Goal: Task Accomplishment & Management: Use online tool/utility

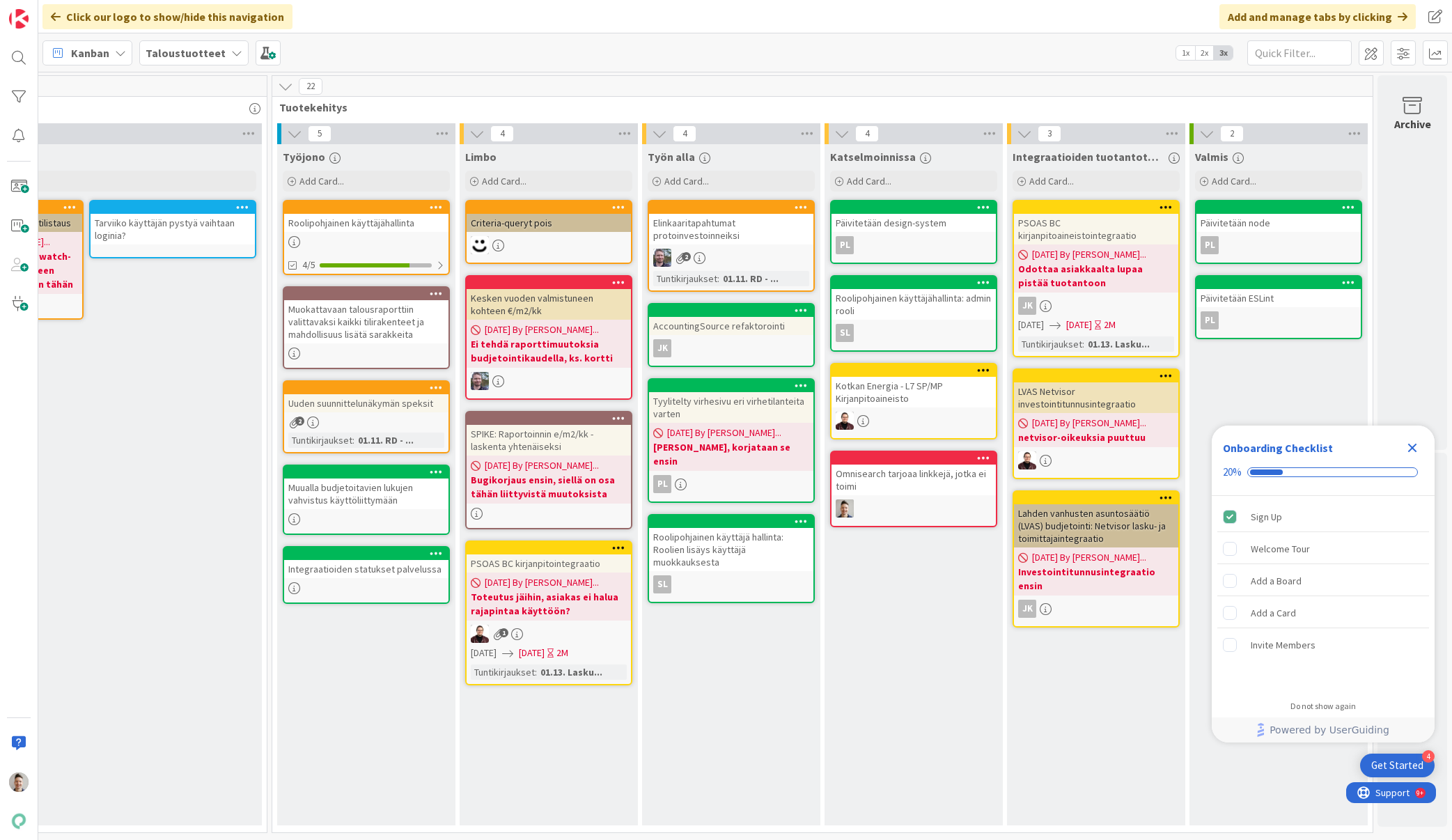
scroll to position [0, 958]
click at [755, 175] on div "Add Card..." at bounding box center [731, 181] width 167 height 21
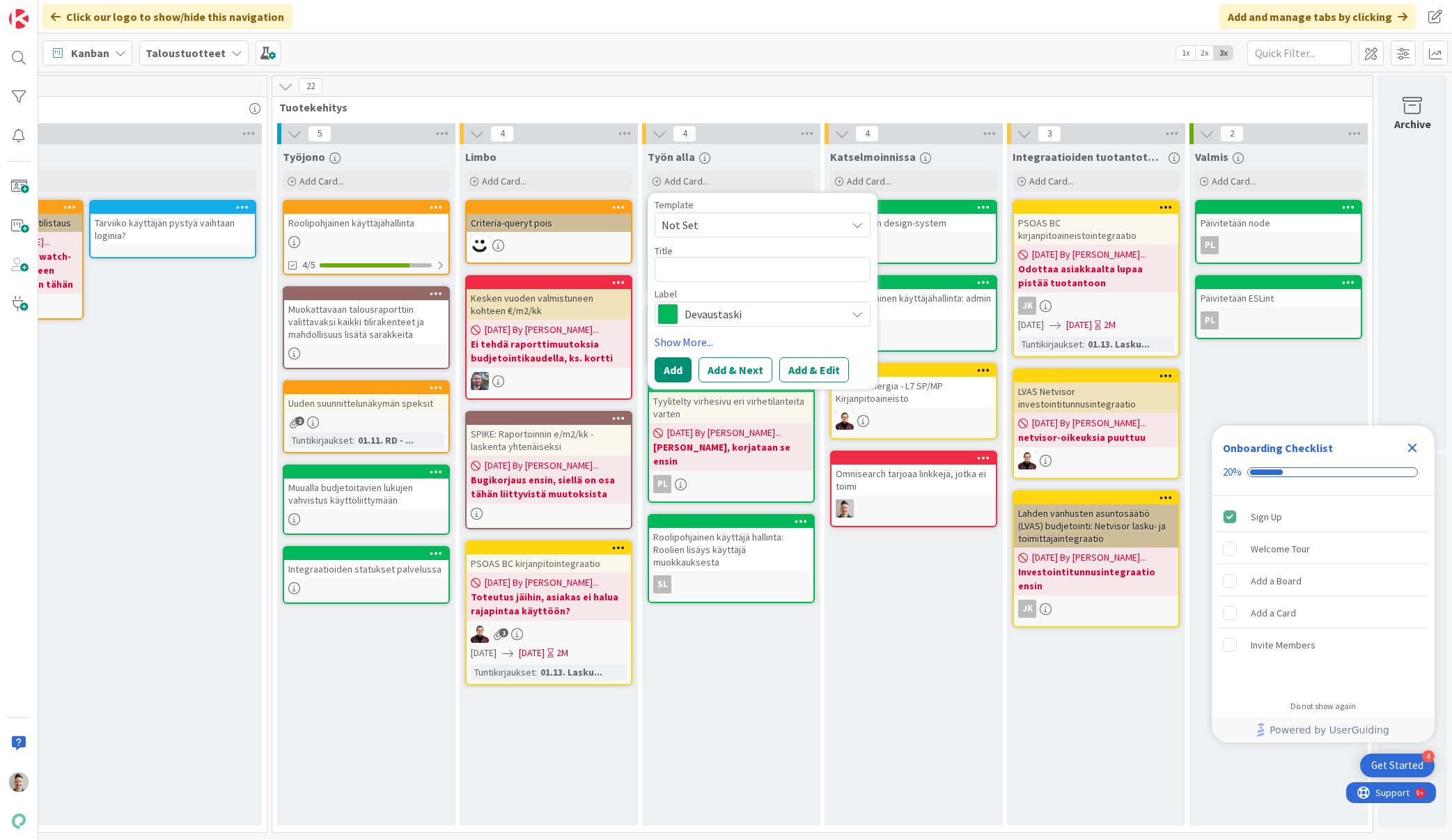
click at [742, 315] on span "Devaustaski" at bounding box center [761, 315] width 155 height 20
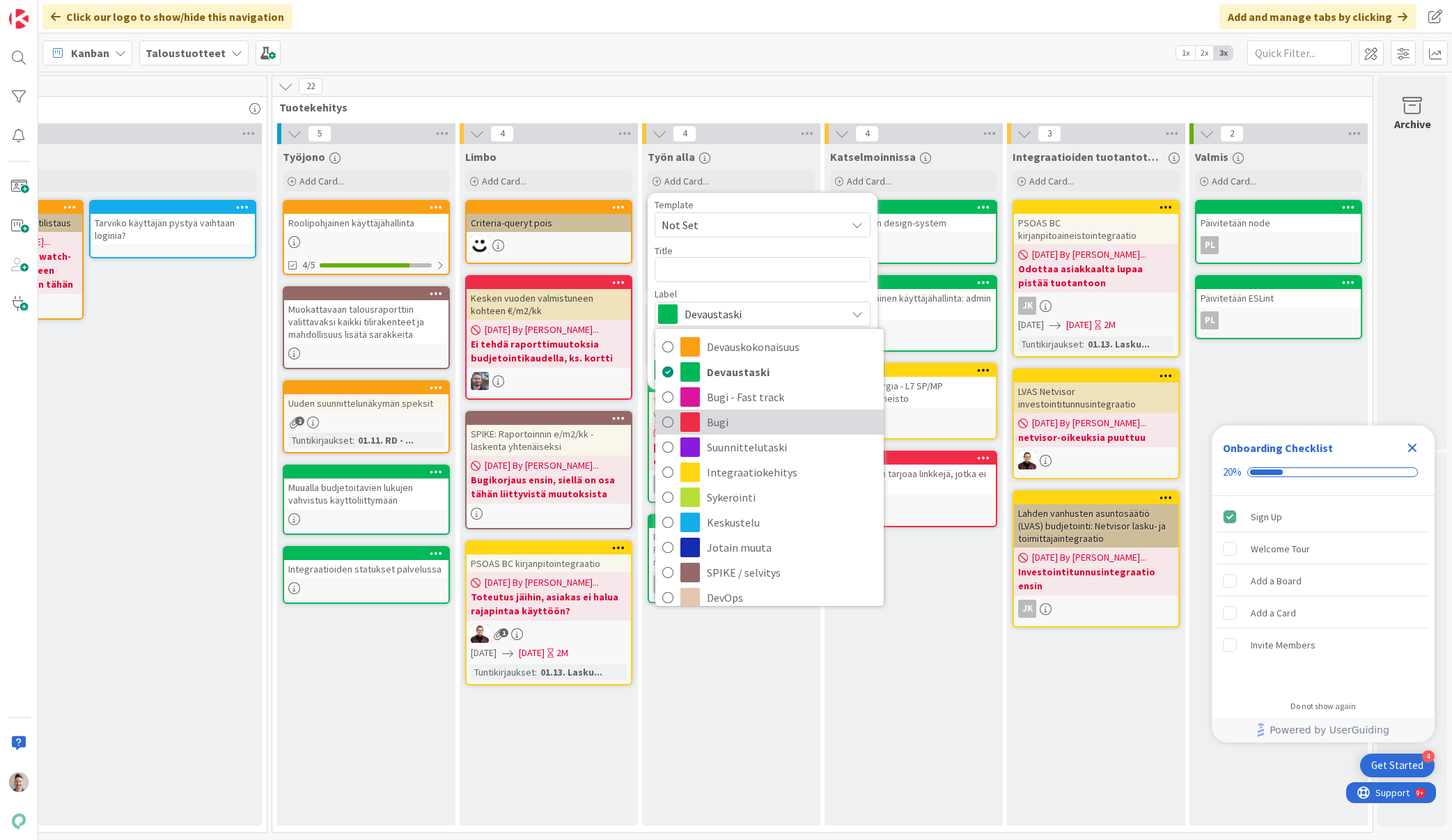
click at [727, 420] on span "Bugi" at bounding box center [792, 422] width 170 height 21
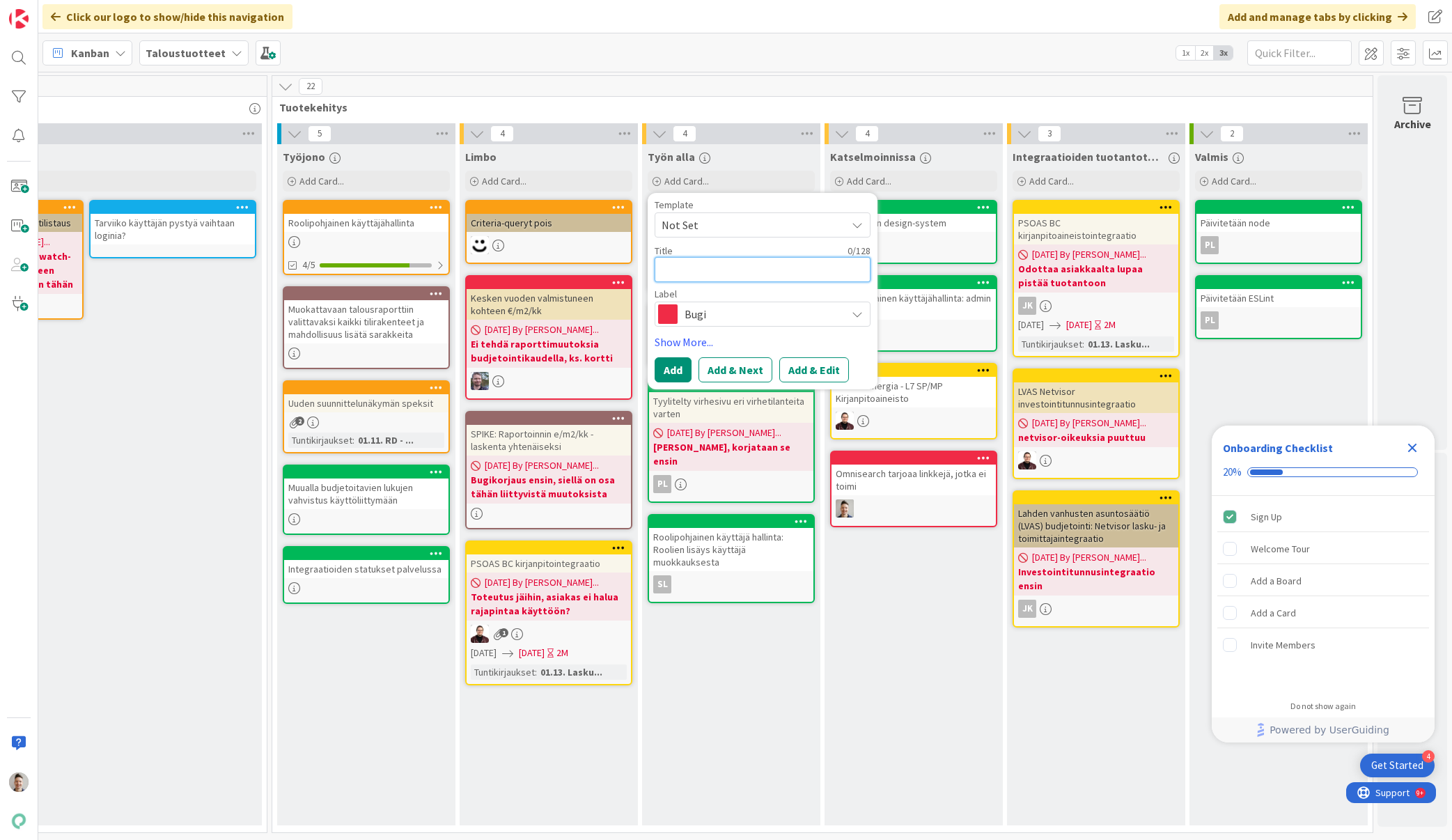
click at [743, 266] on textarea at bounding box center [763, 270] width 216 height 25
paste textarea "Johdannainen ei aukea ja antaa virhettä"
type textarea "x"
type textarea "Johdannainen ei aukea ja antaa virhettä"
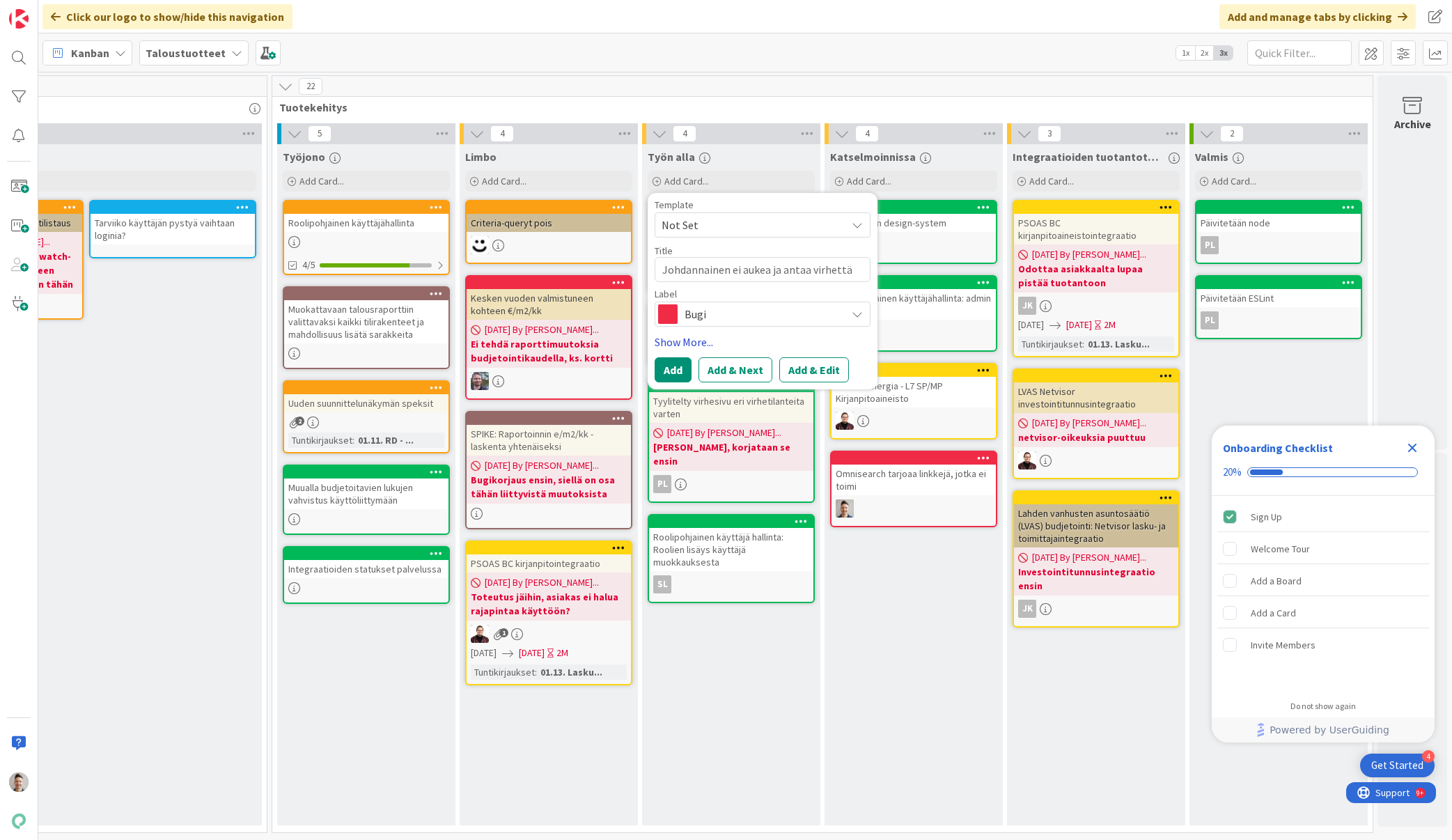
click at [680, 341] on link "Show More..." at bounding box center [763, 341] width 216 height 17
type textarea "x"
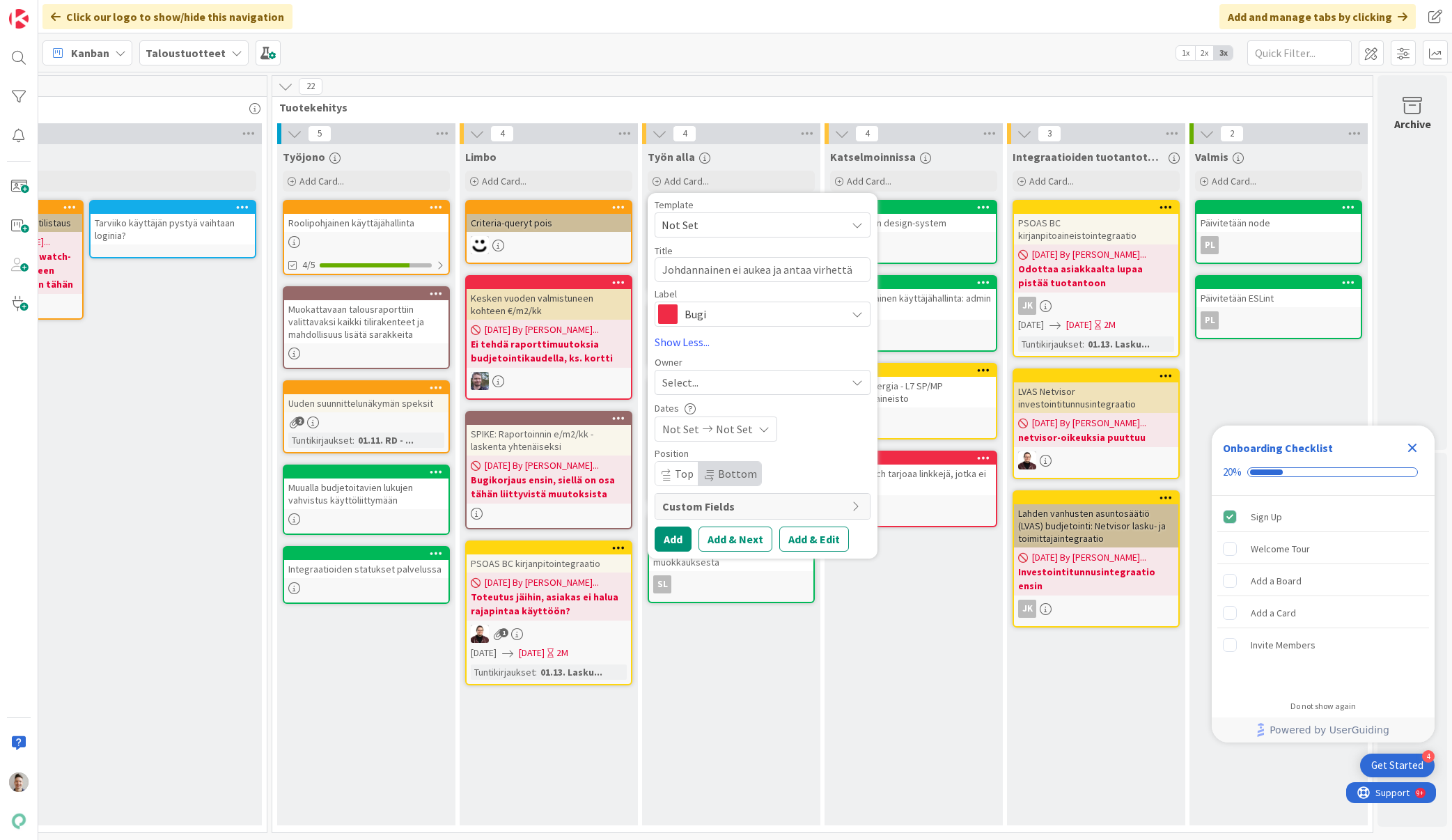
click at [686, 381] on span "Select..." at bounding box center [680, 382] width 37 height 17
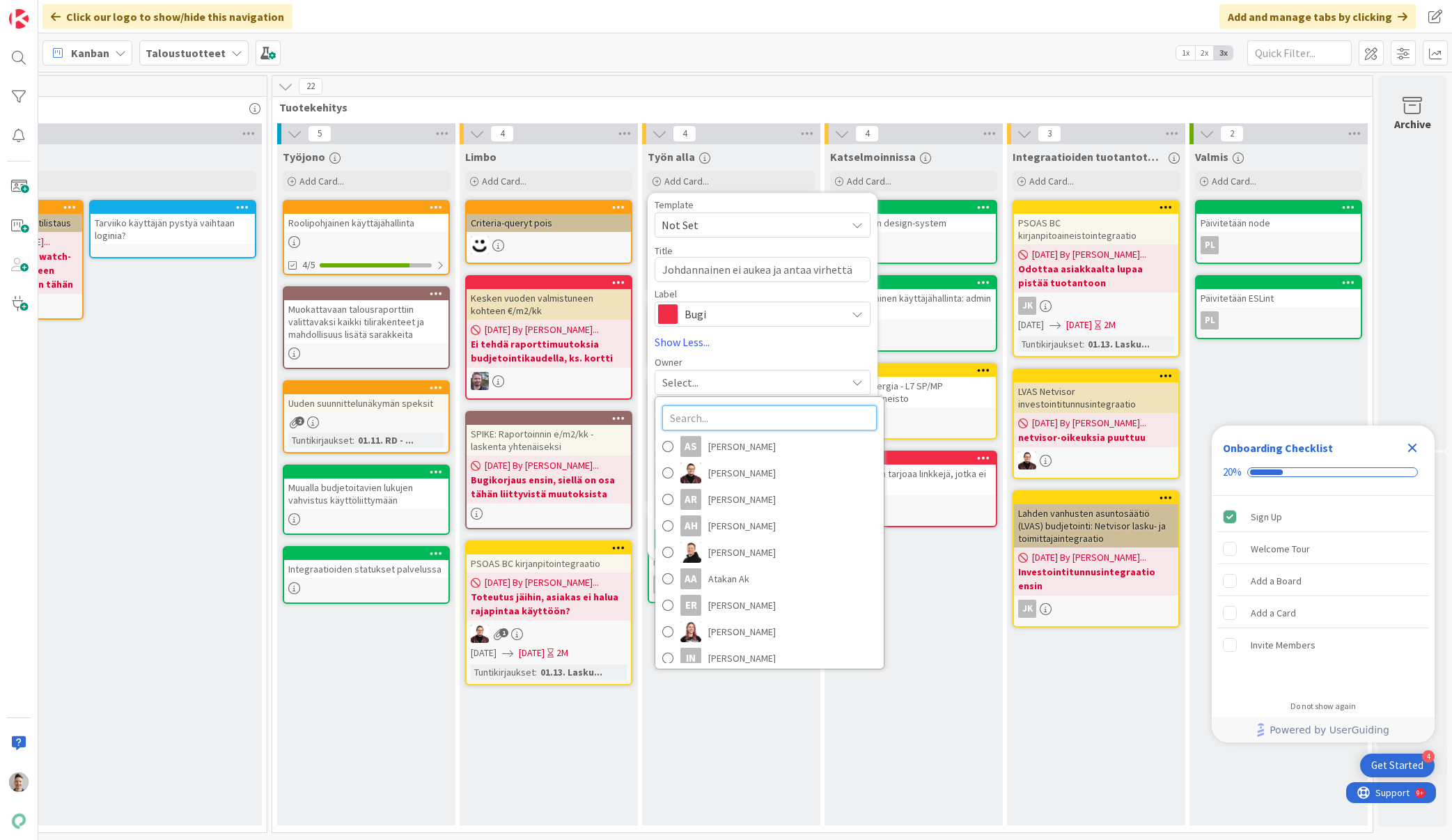
click at [690, 423] on input "text" at bounding box center [769, 418] width 214 height 25
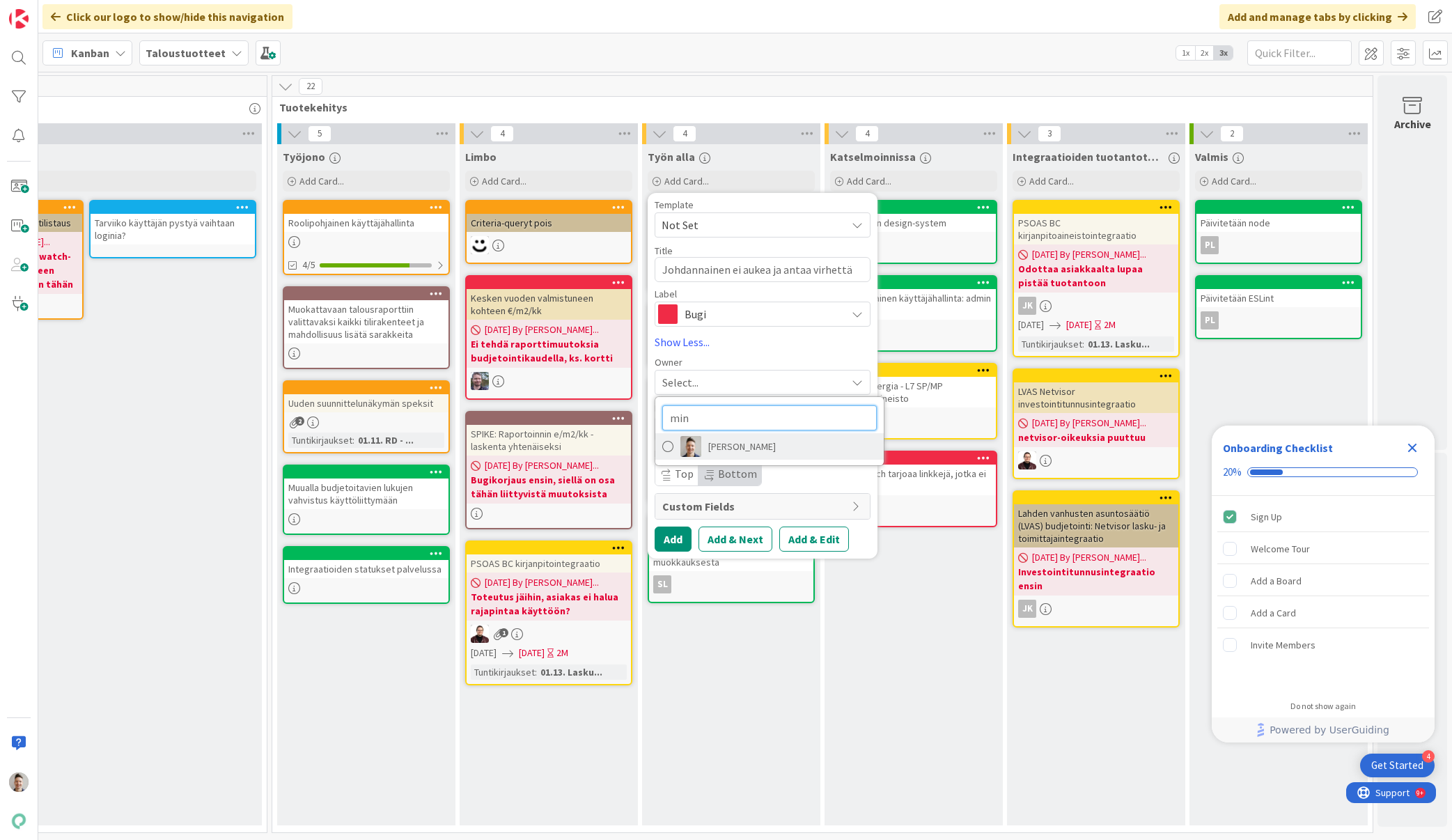
type input "min"
click at [709, 449] on span "[PERSON_NAME]" at bounding box center [743, 446] width 68 height 21
type textarea "x"
click at [674, 542] on button "Add" at bounding box center [673, 539] width 37 height 25
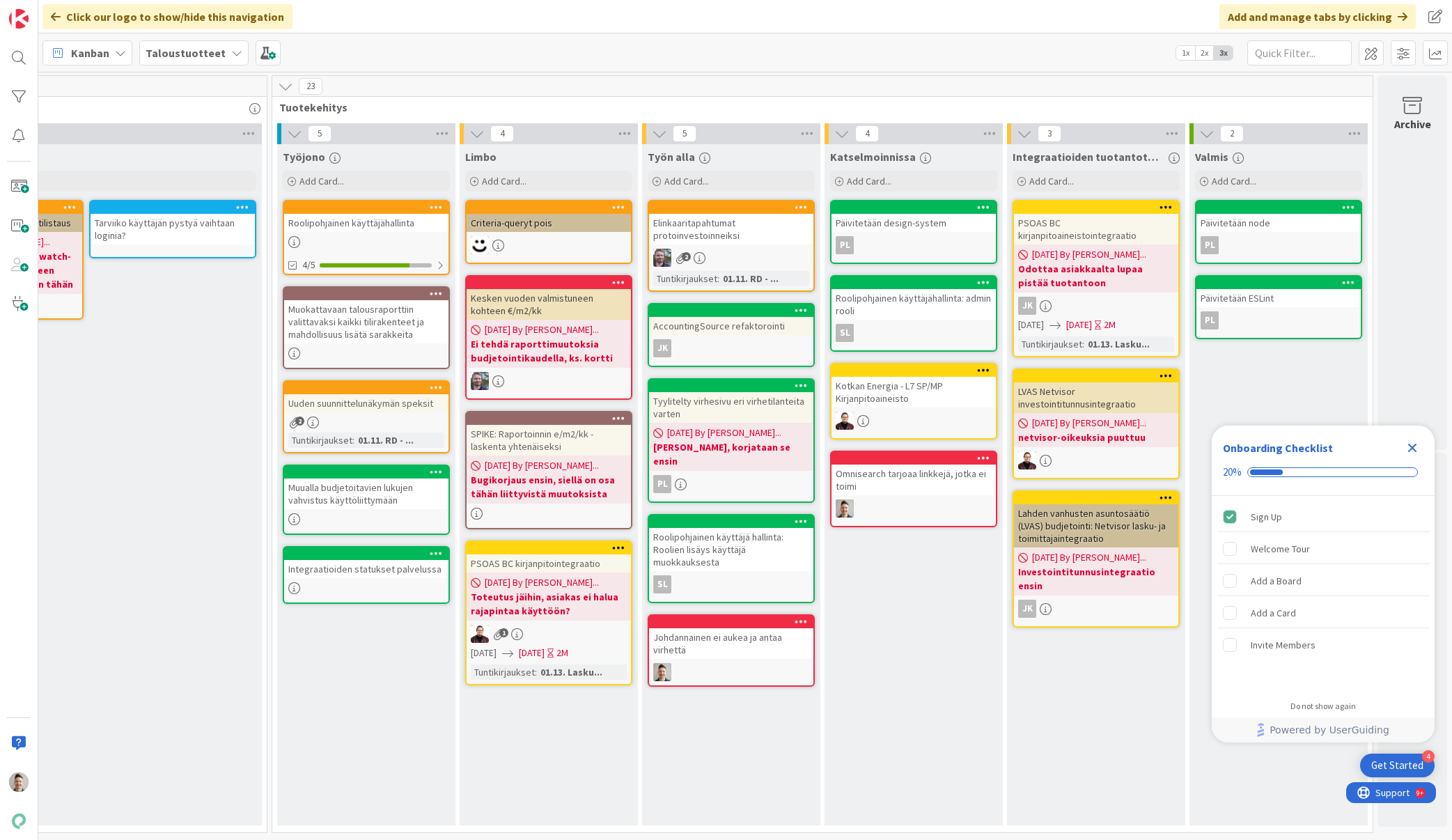
scroll to position [0, 947]
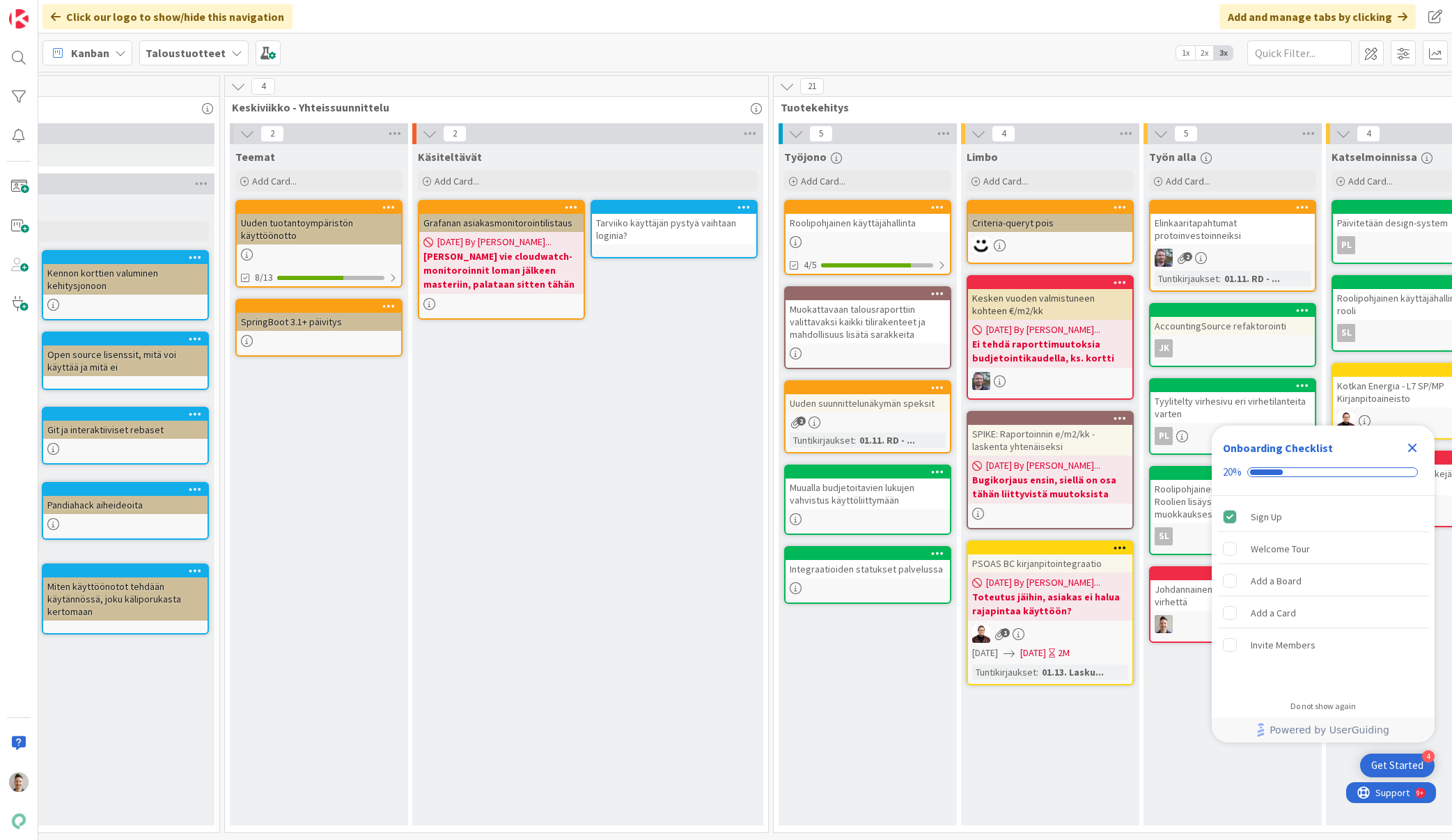
scroll to position [0, 557]
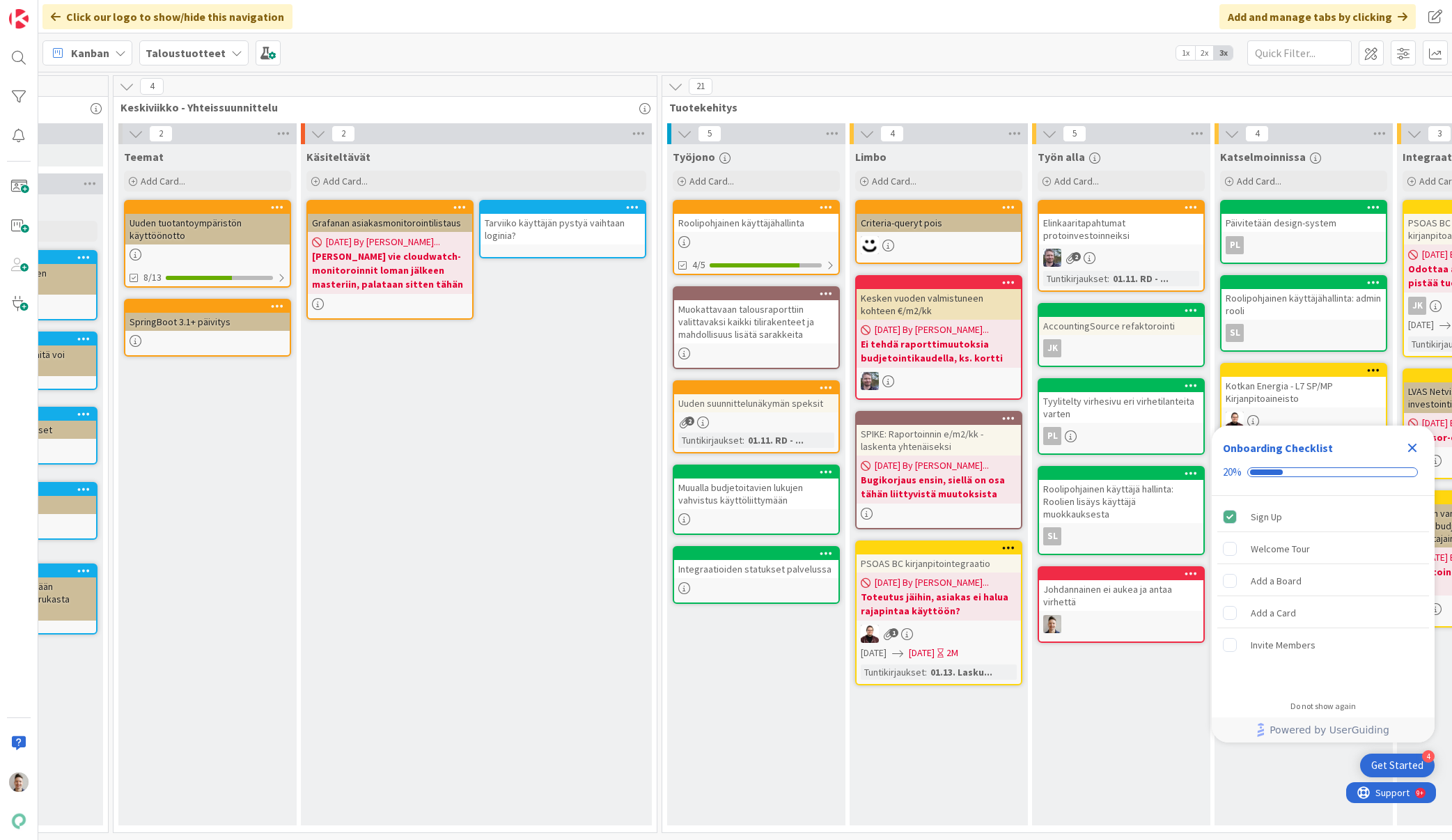
click at [1144, 240] on div "Elinkaaritapahtumat protoinvestoinneiksi" at bounding box center [1121, 229] width 164 height 30
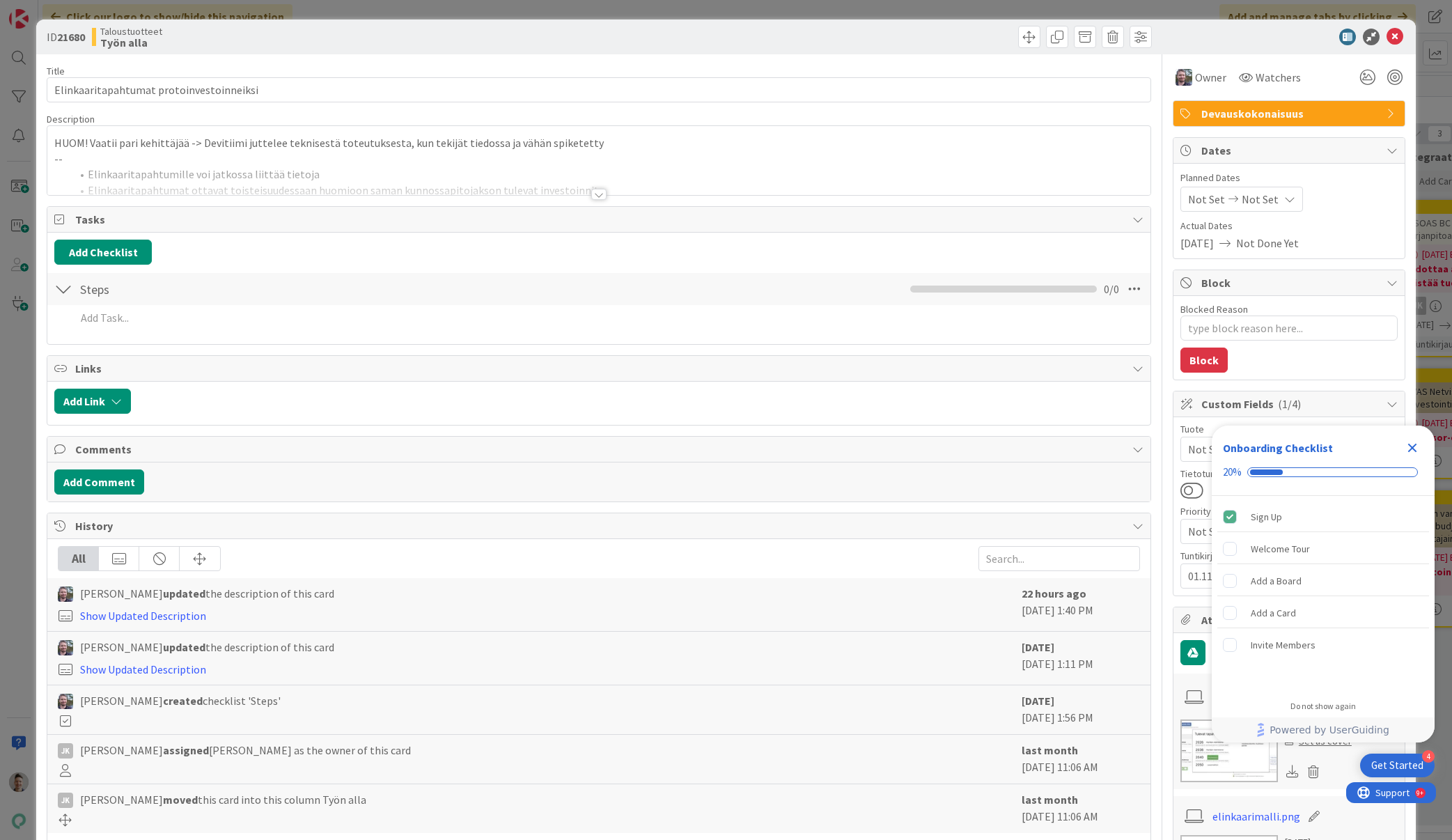
click at [1415, 448] on icon "Close Checklist" at bounding box center [1412, 448] width 17 height 17
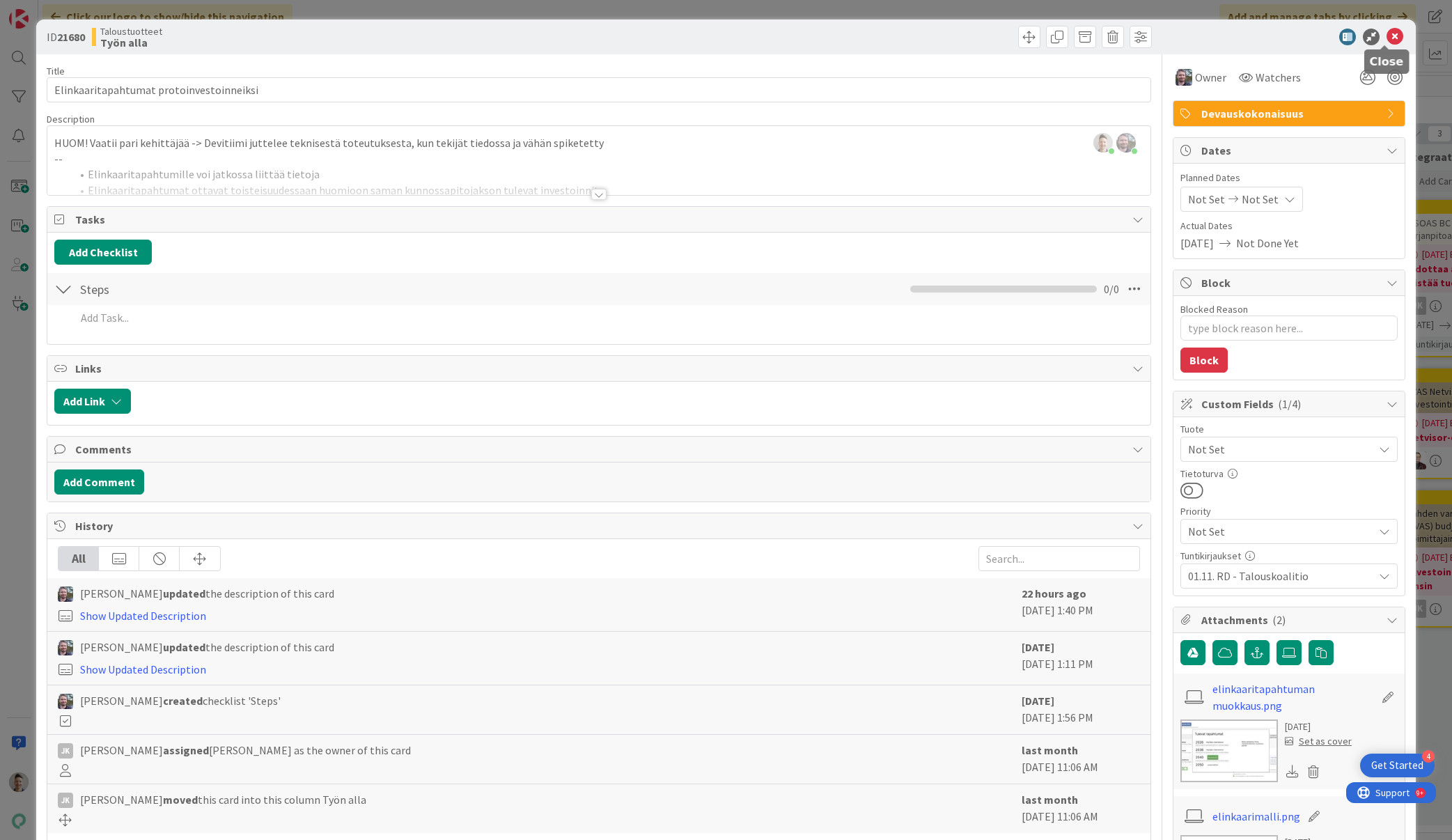
click at [1387, 34] on icon at bounding box center [1395, 37] width 17 height 17
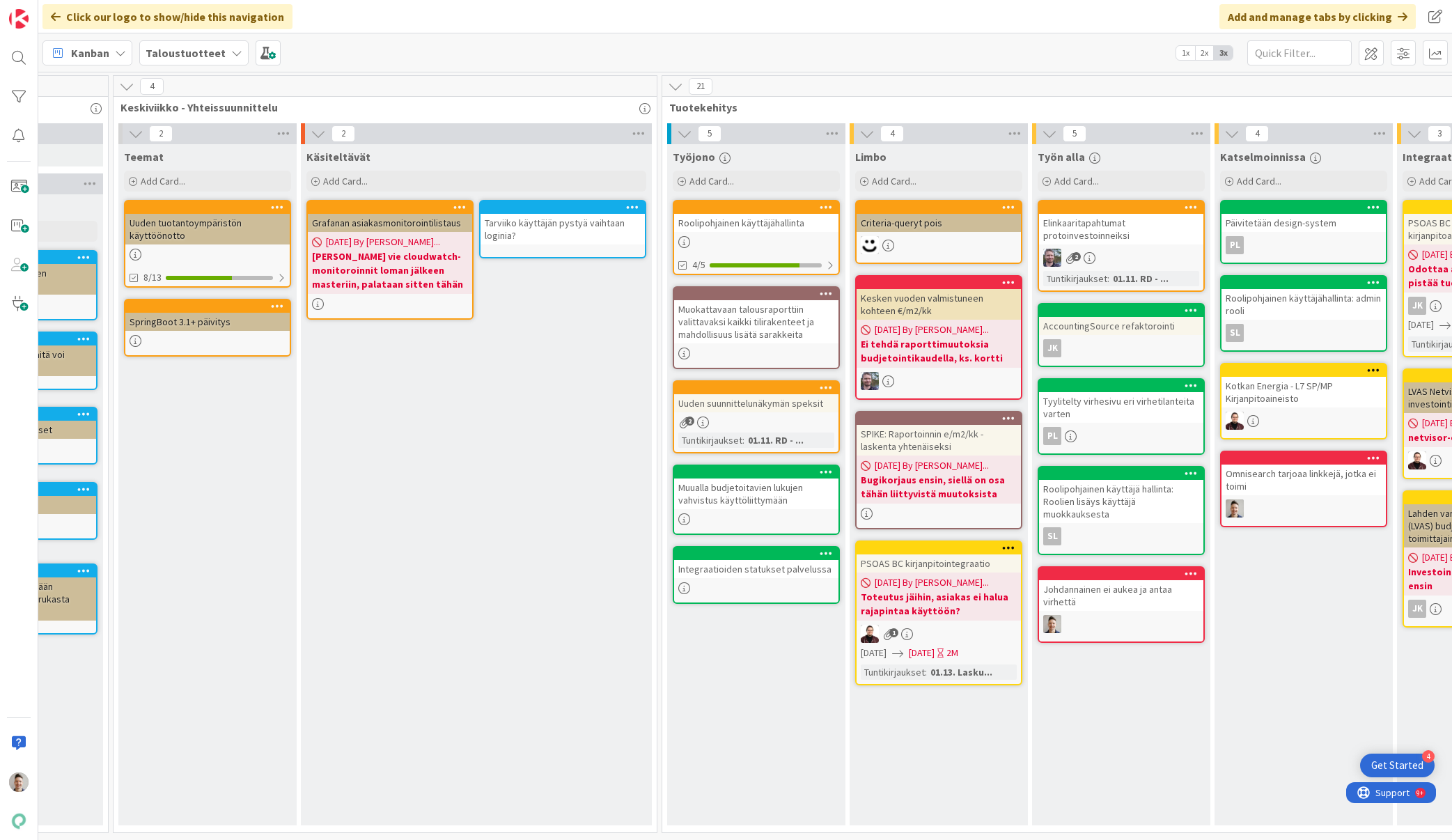
click at [983, 296] on div "Kesken vuoden valmistuneen kohteen €/m2/kk" at bounding box center [939, 304] width 164 height 30
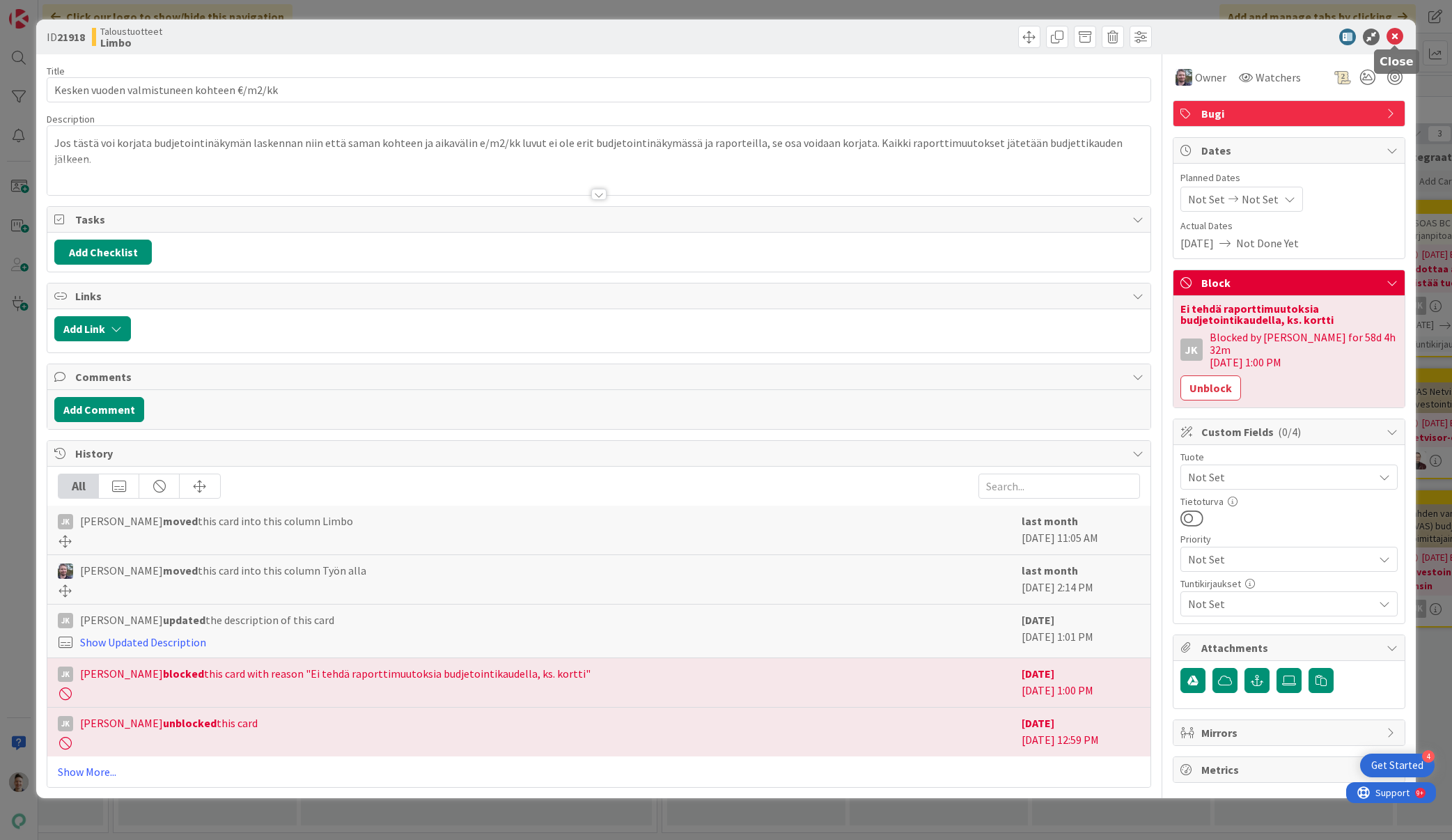
click at [1392, 33] on icon at bounding box center [1395, 37] width 17 height 17
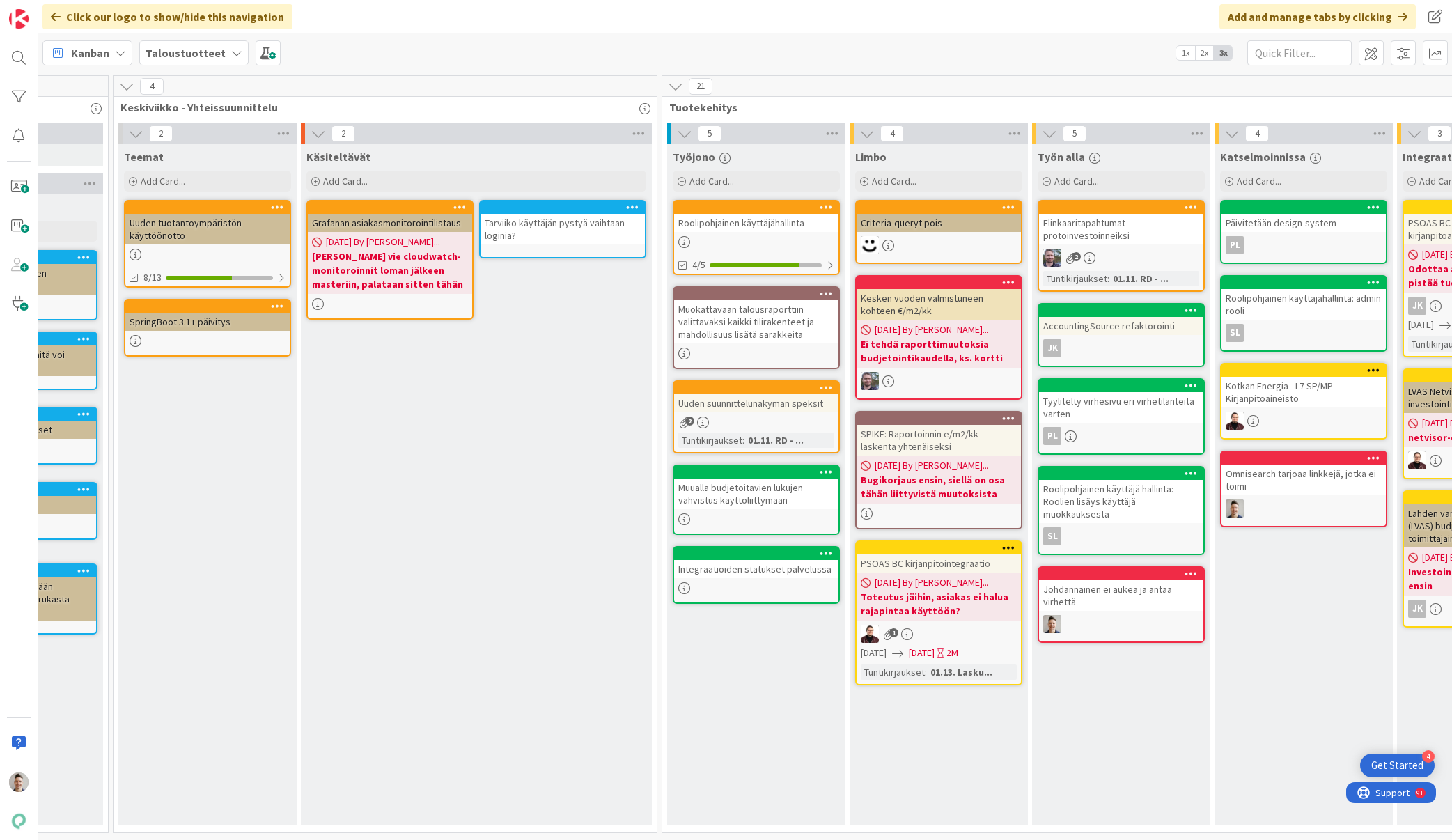
click at [778, 400] on div "Uuden suunnittelunäkymän speksit" at bounding box center [756, 403] width 164 height 18
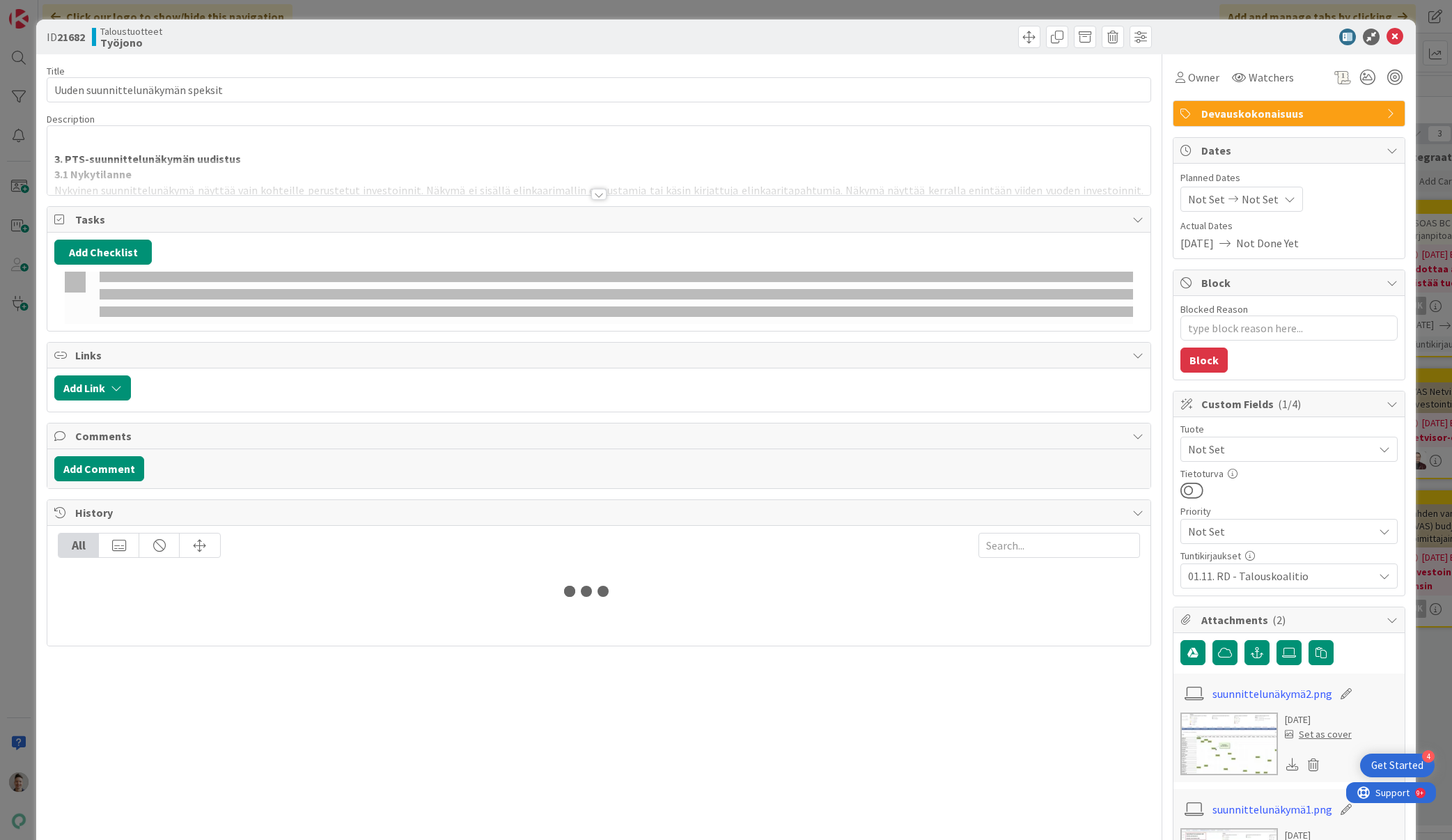
type textarea "x"
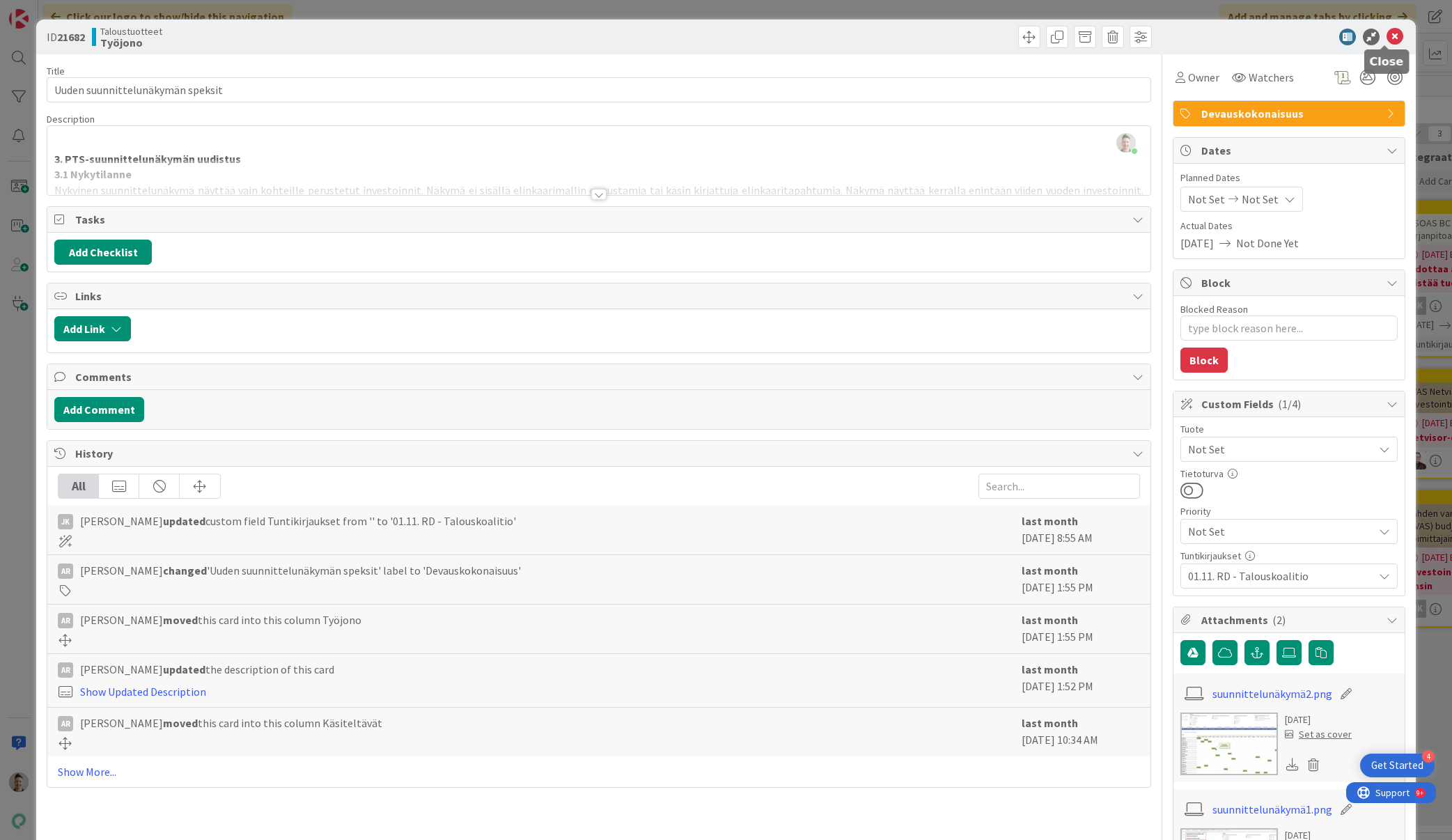
click at [1387, 38] on icon at bounding box center [1395, 37] width 17 height 17
